Goal: Information Seeking & Learning: Learn about a topic

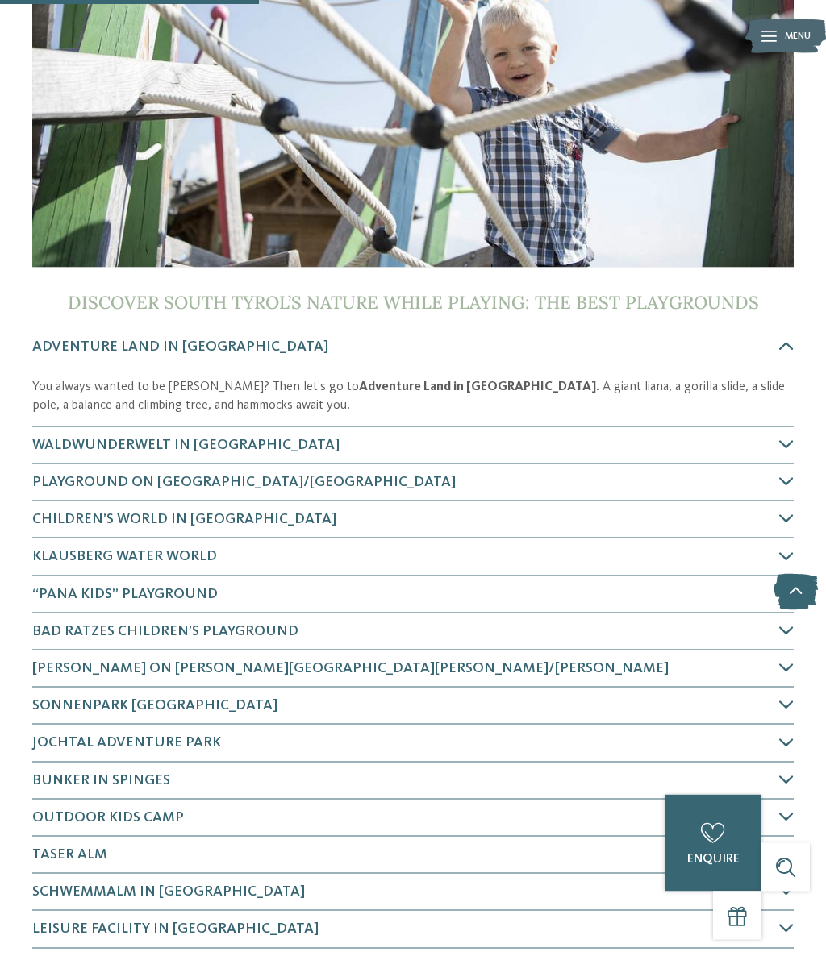
scroll to position [532, 0]
click at [189, 440] on span "WaldWunderWelt in [GEOGRAPHIC_DATA]" at bounding box center [185, 444] width 307 height 15
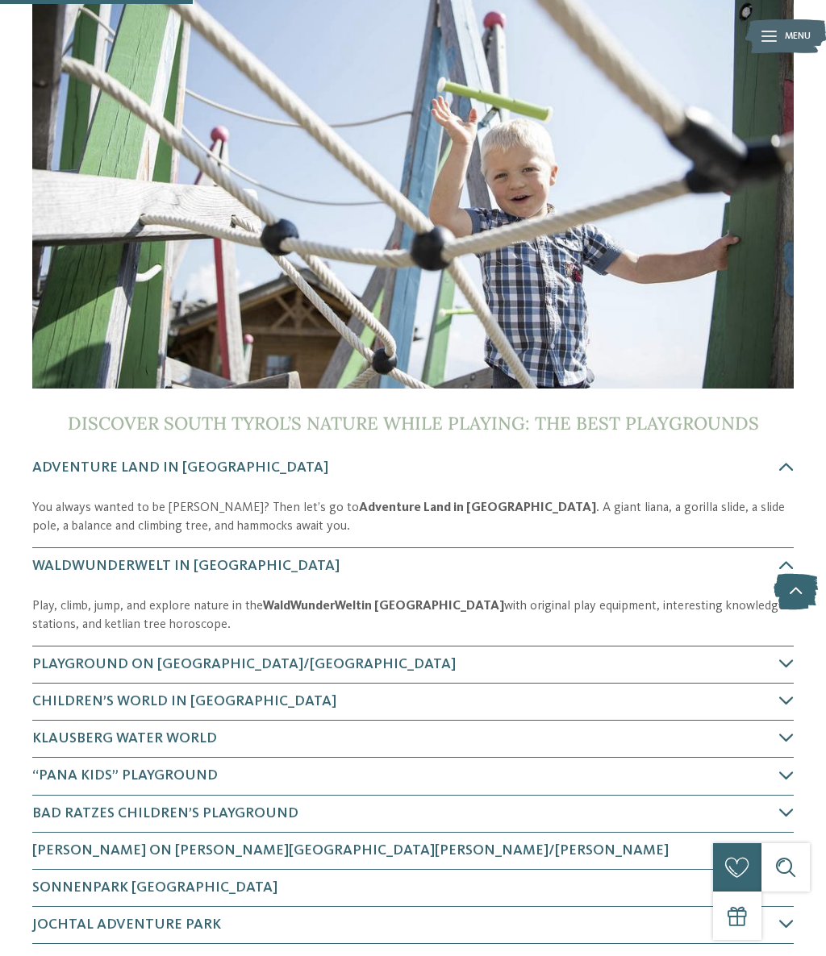
scroll to position [410, 0]
click at [735, 608] on p "Play, climb, jump, and explore nature in the WaldWunderWelt in [GEOGRAPHIC_DATA…" at bounding box center [412, 616] width 761 height 36
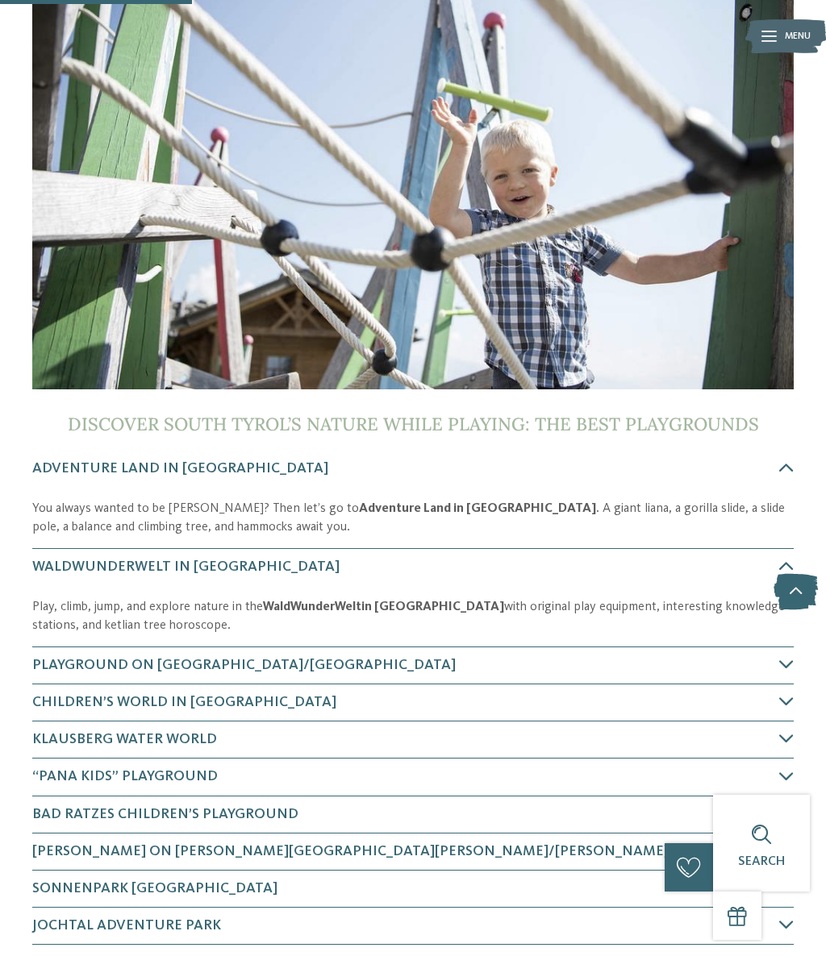
click at [794, 598] on icon at bounding box center [795, 592] width 44 height 36
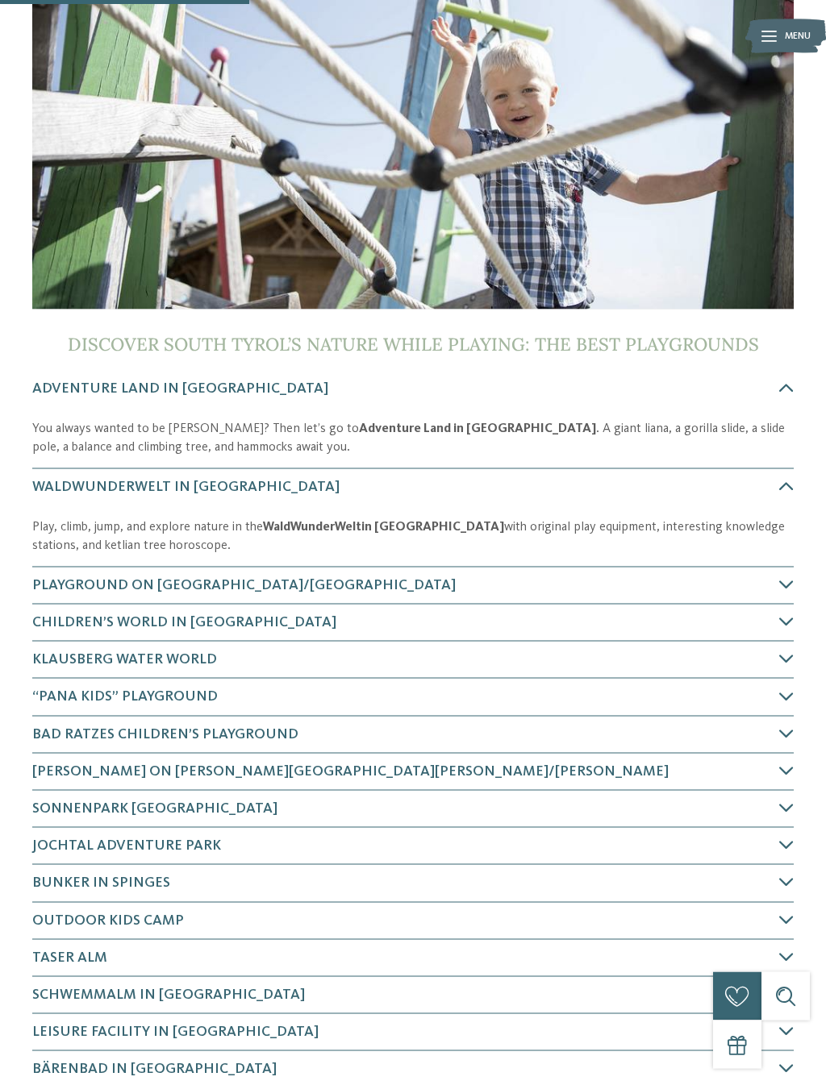
scroll to position [494, 0]
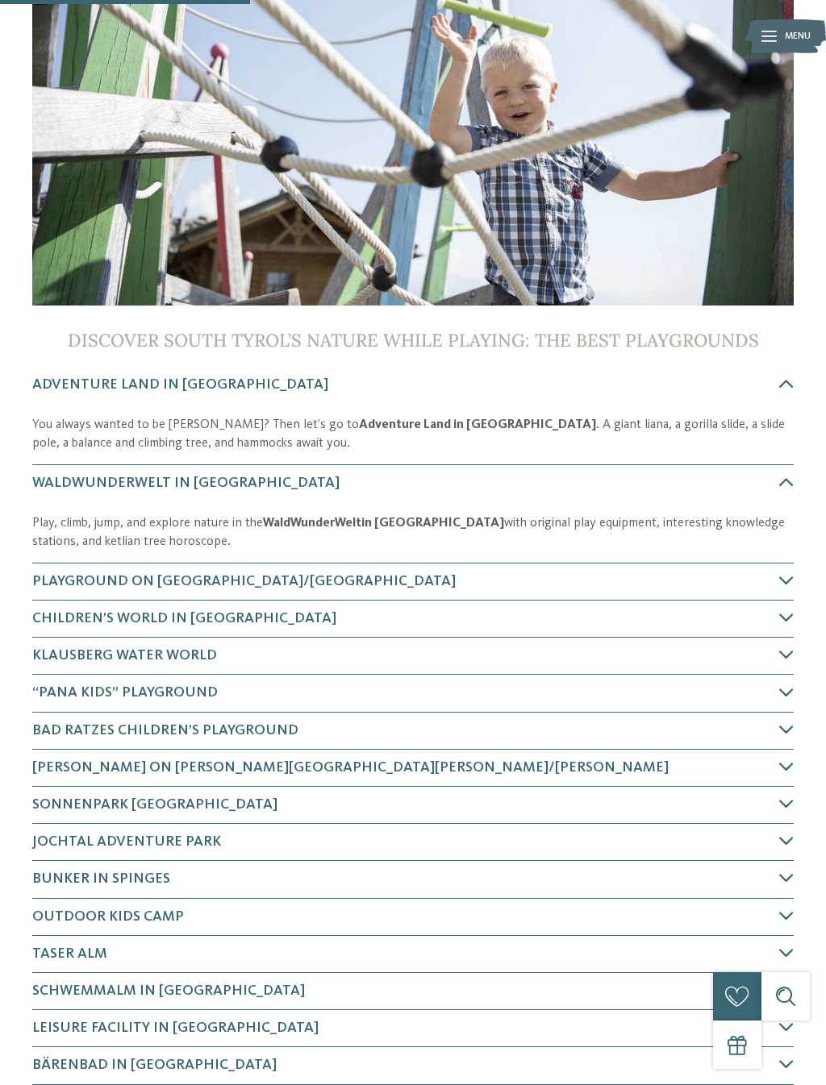
click at [209, 689] on span "“Pana Kids” playground" at bounding box center [124, 692] width 185 height 15
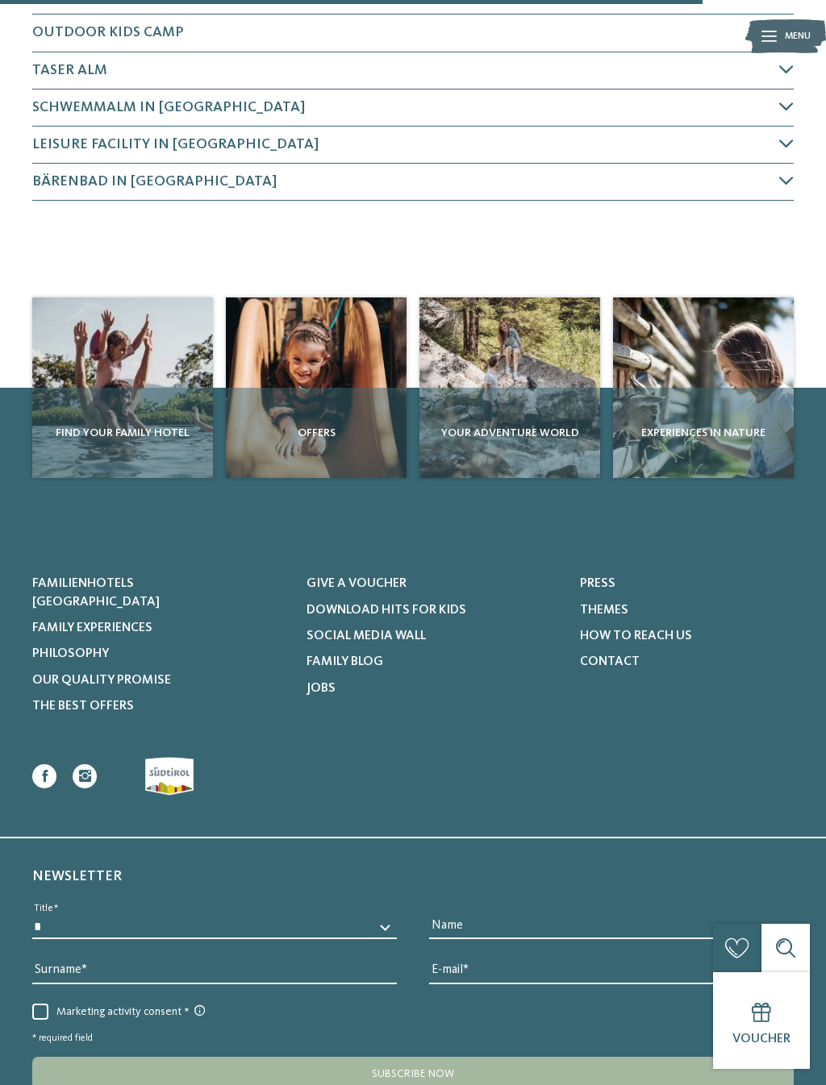
scroll to position [1438, 0]
click at [590, 612] on span "Themes" at bounding box center [604, 611] width 48 height 13
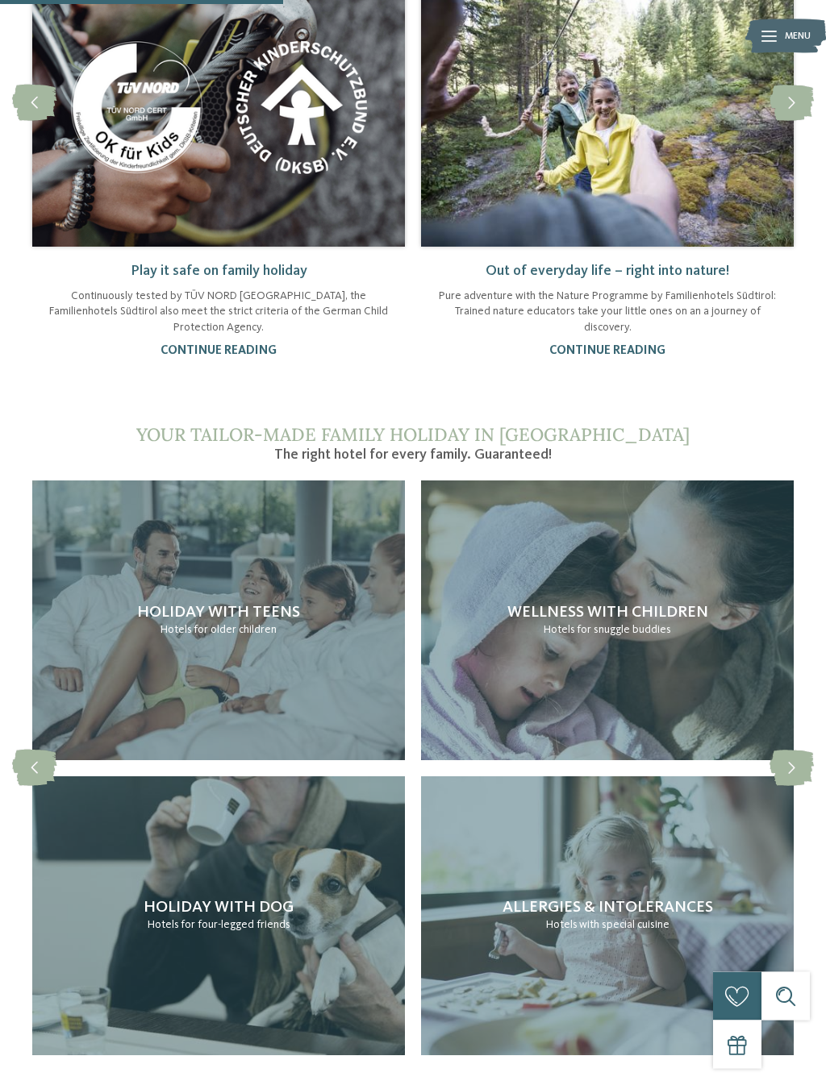
scroll to position [1675, 0]
click at [591, 624] on span "for snuggle buddies" at bounding box center [624, 629] width 94 height 11
